Goal: Task Accomplishment & Management: Use online tool/utility

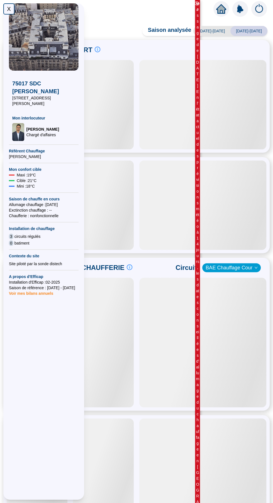
click at [6, 9] on div "X" at bounding box center [8, 8] width 11 height 11
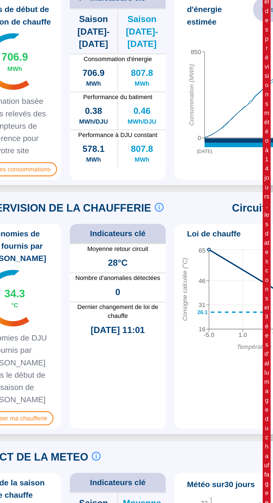
scroll to position [58, 0]
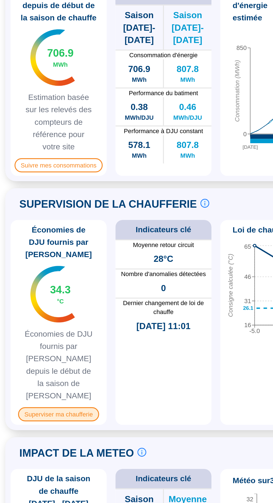
click at [26, 395] on span "Superviser ma chaufferie" at bounding box center [36, 399] width 51 height 9
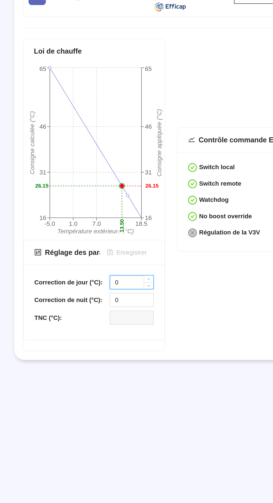
click at [89, 316] on input "0" at bounding box center [83, 316] width 27 height 8
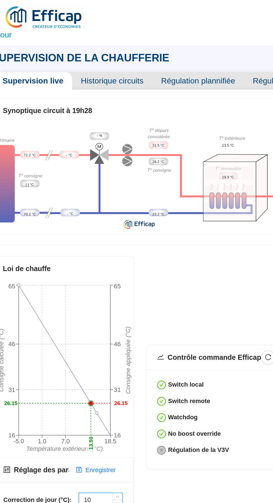
type input "10"
click at [161, 206] on div "Loi de chauffe -5.0 1.0 7.0 18.5 Température extérieure (°C) 16 31 46 65 Consig…" at bounding box center [105, 260] width 180 height 197
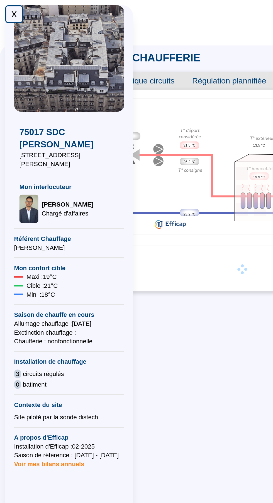
click at [5, 11] on div "X" at bounding box center [8, 8] width 11 height 11
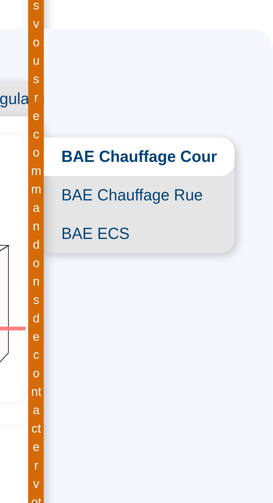
click at [251, 82] on span "BAE Chauffage Rue" at bounding box center [230, 82] width 61 height 12
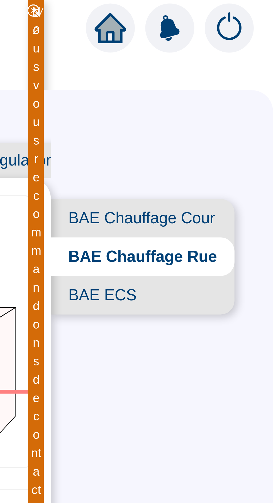
click at [235, 93] on span "BAE ECS" at bounding box center [231, 94] width 59 height 12
